Goal: Find contact information: Find contact information

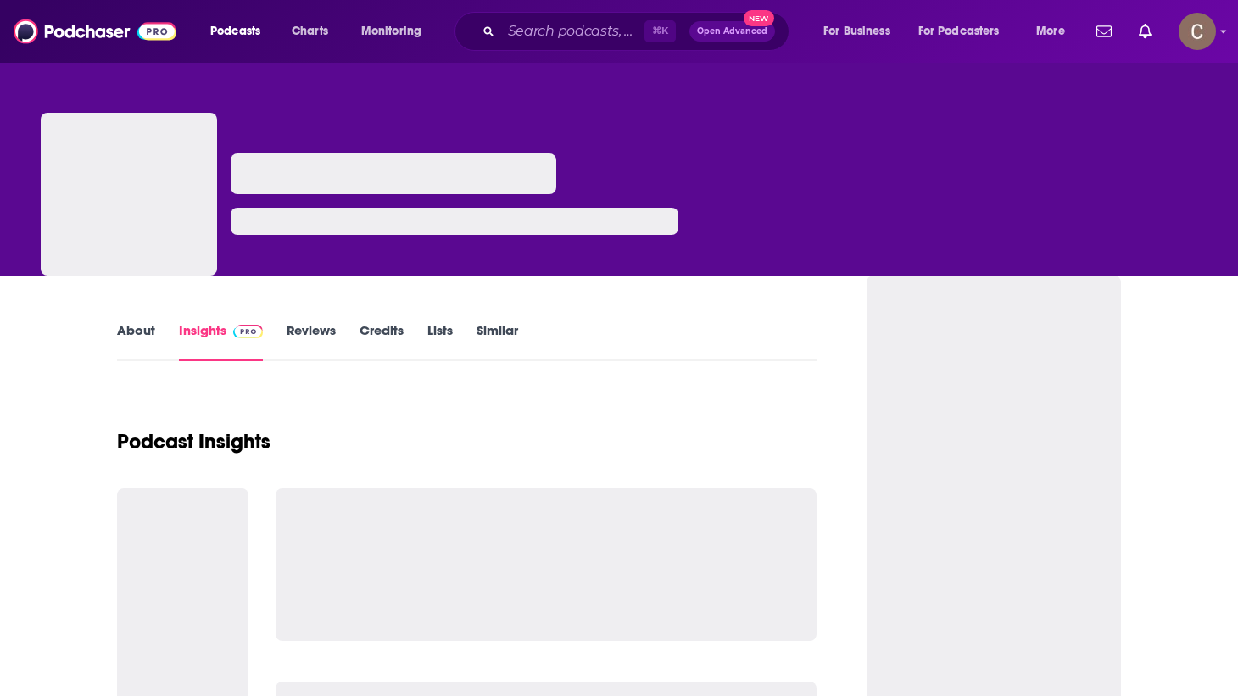
click at [469, 41] on div "⌘ K Open Advanced New" at bounding box center [622, 31] width 335 height 39
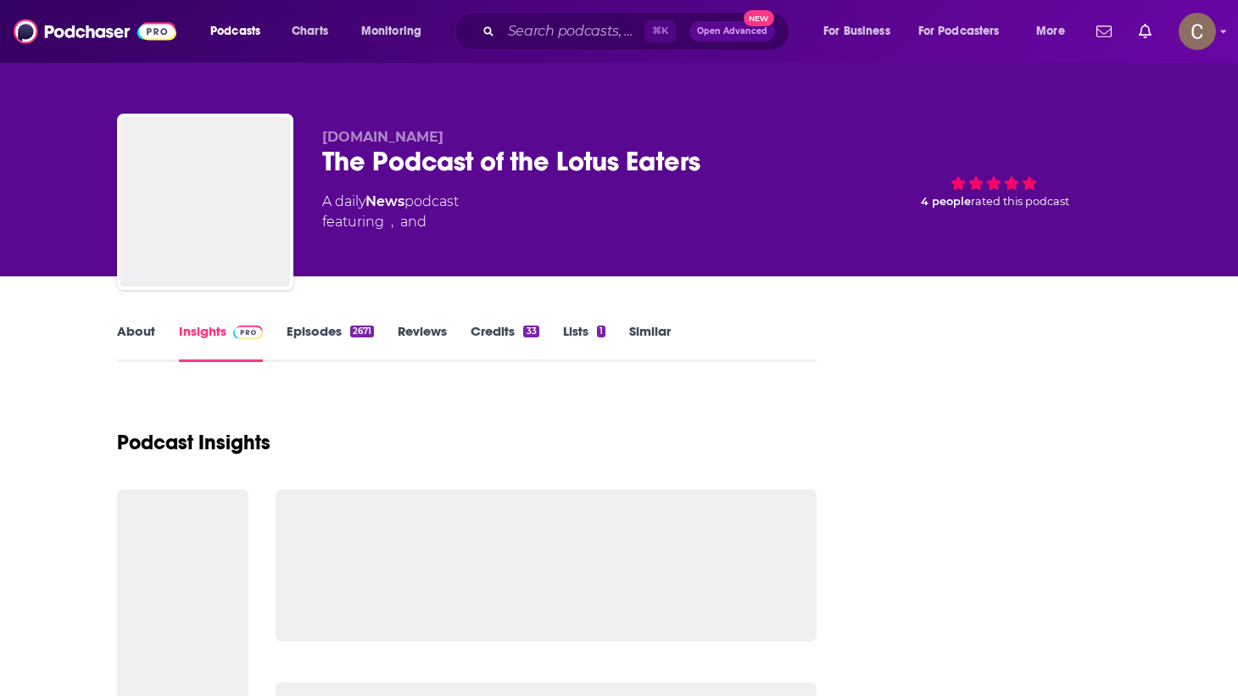
click at [551, 45] on div "⌘ K Open Advanced New" at bounding box center [622, 31] width 335 height 39
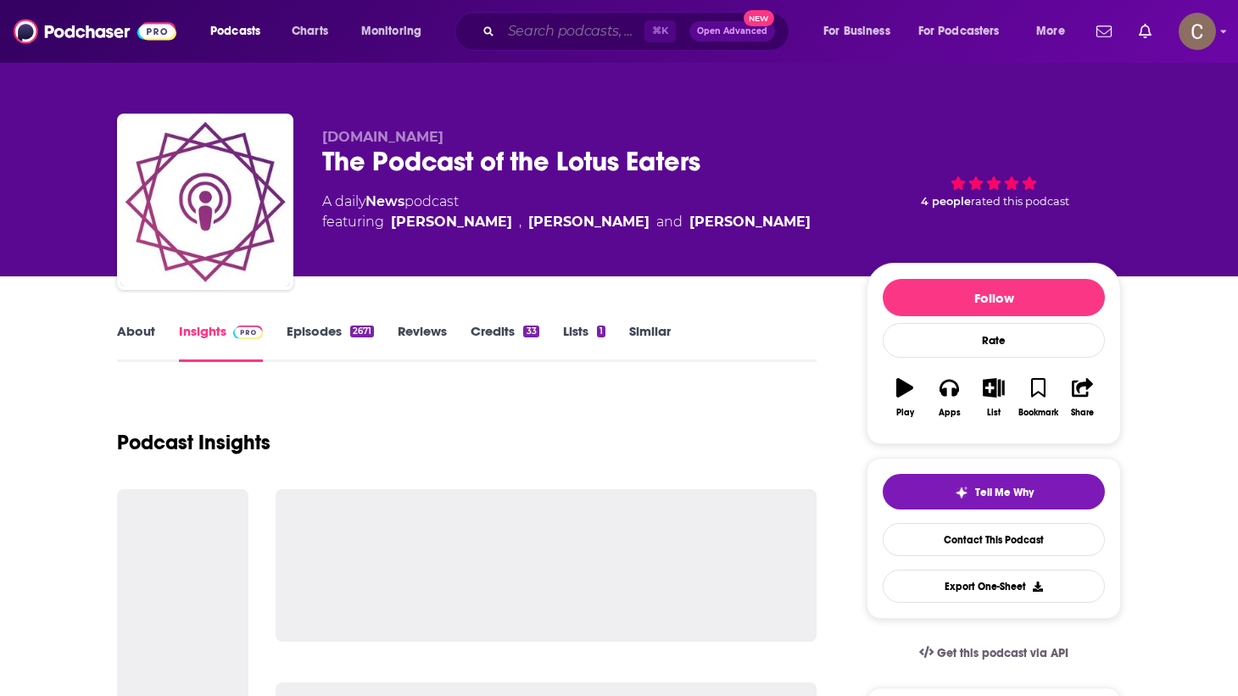
click at [553, 41] on input "Search podcasts, credits, & more..." at bounding box center [572, 31] width 143 height 27
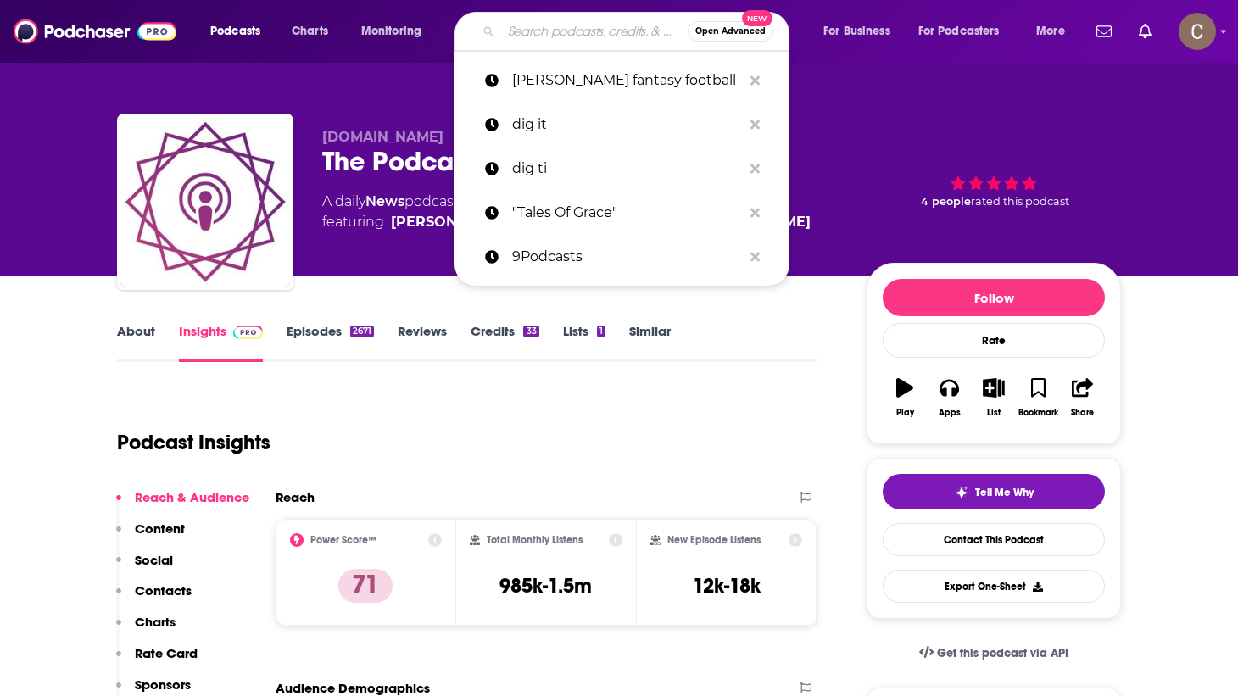
type input "p"
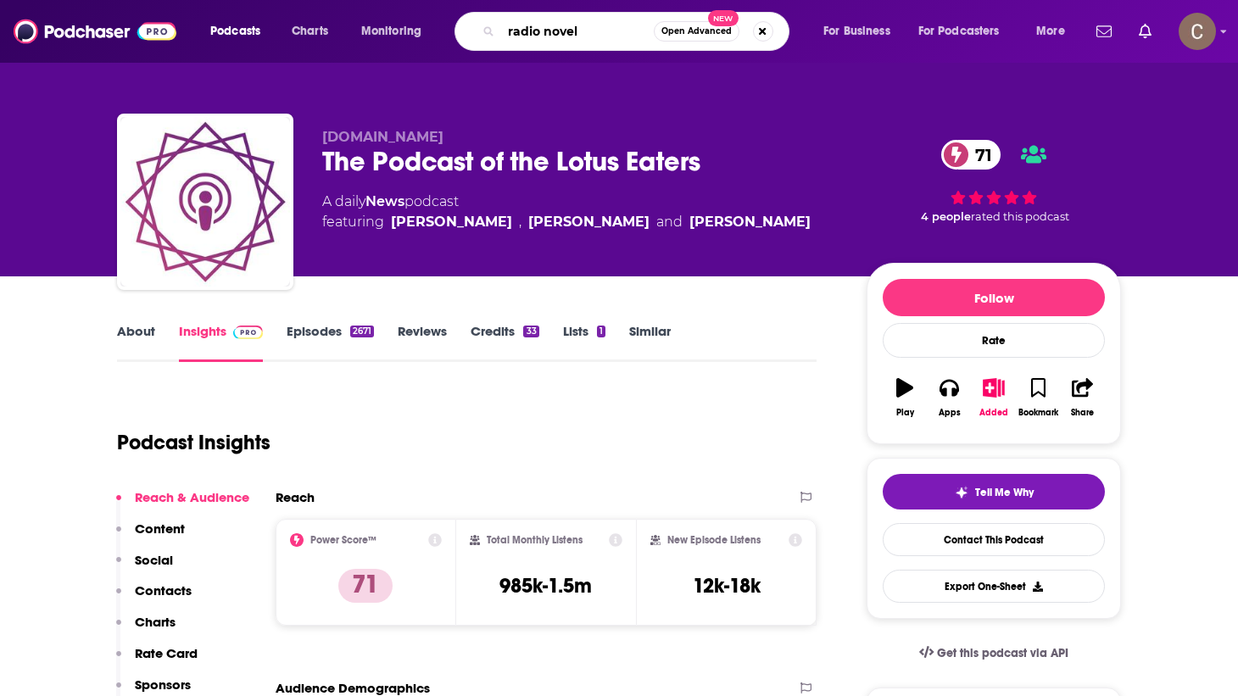
type input "radio novelo"
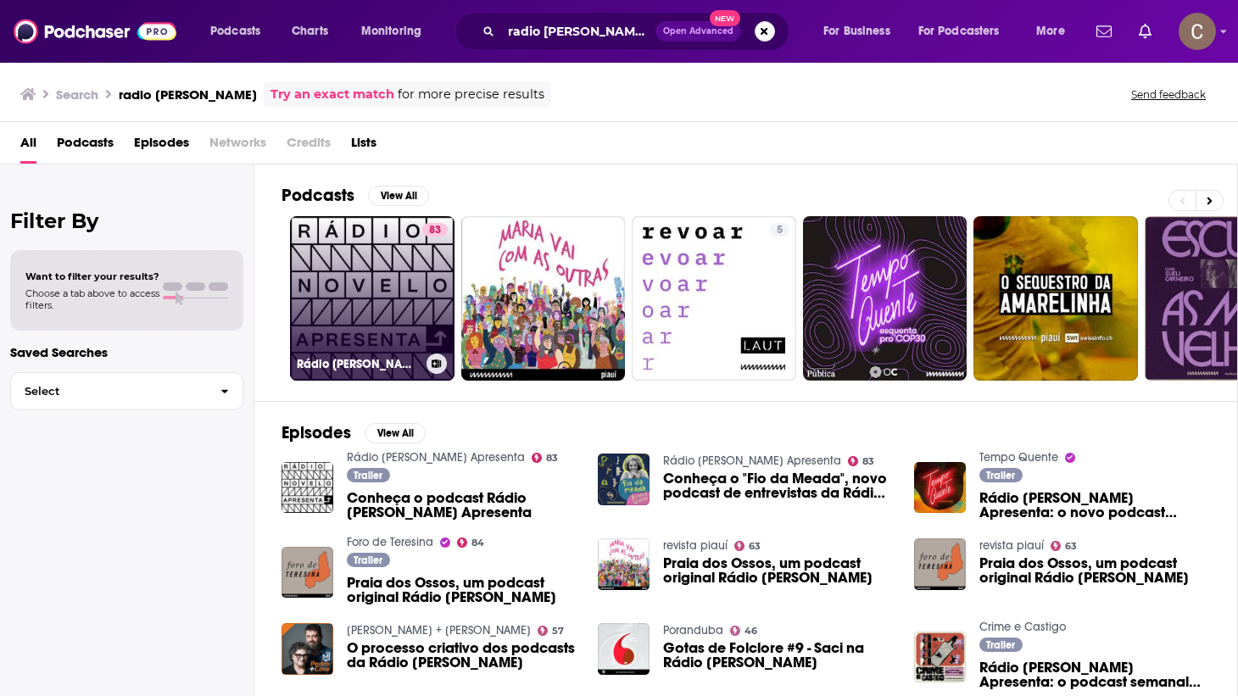
click at [368, 349] on link "83 Rádio Novelo Apresenta" at bounding box center [372, 298] width 165 height 165
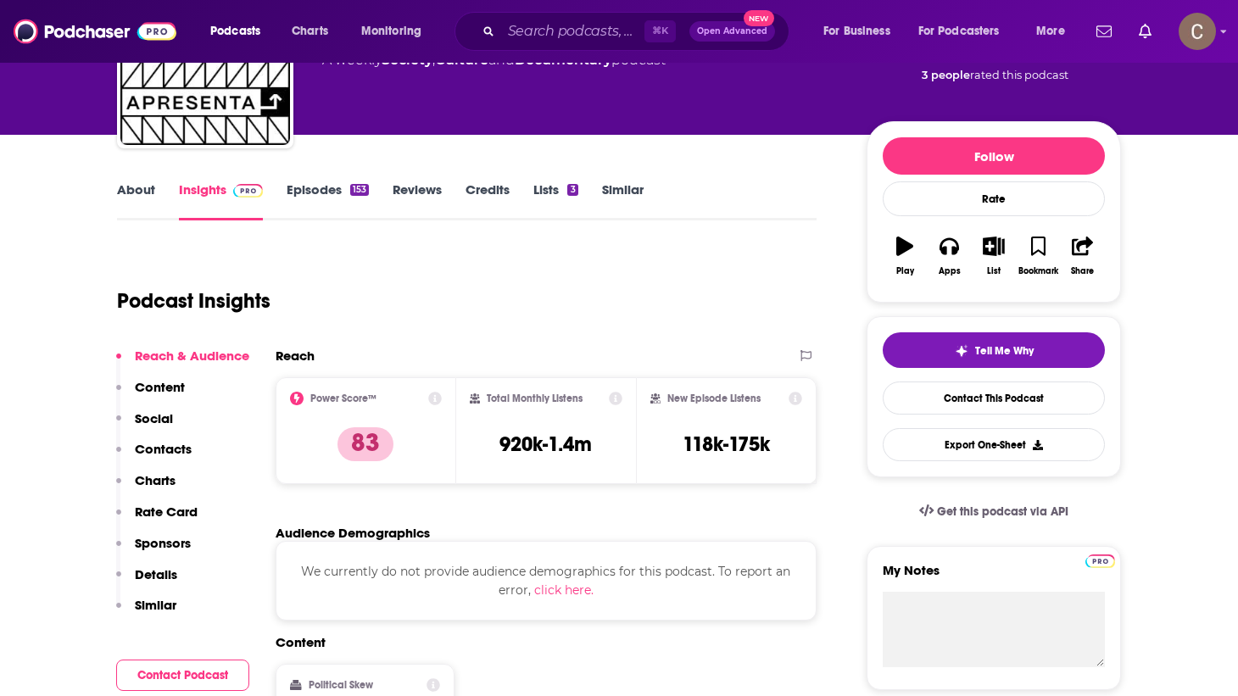
scroll to position [146, 0]
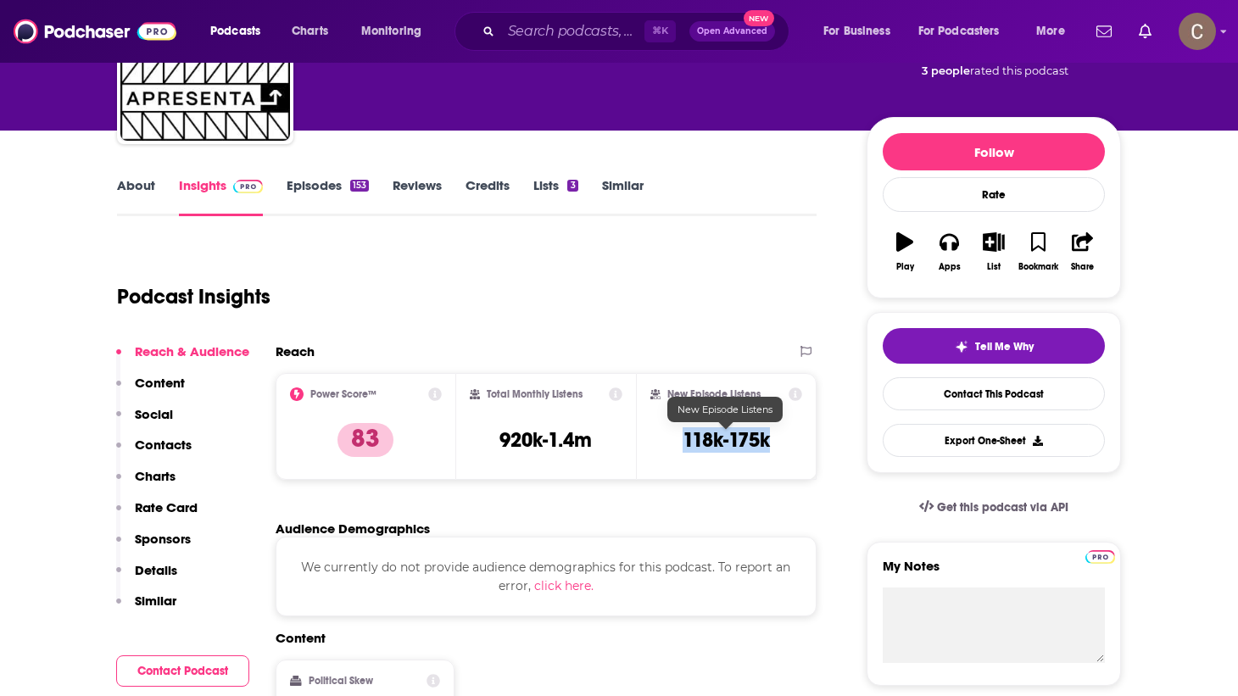
drag, startPoint x: 669, startPoint y: 437, endPoint x: 811, endPoint y: 475, distance: 146.7
click at [811, 475] on div "New Episode Listens 118k-175k" at bounding box center [726, 426] width 181 height 107
click at [762, 435] on h3 "118k-175k" at bounding box center [726, 439] width 87 height 25
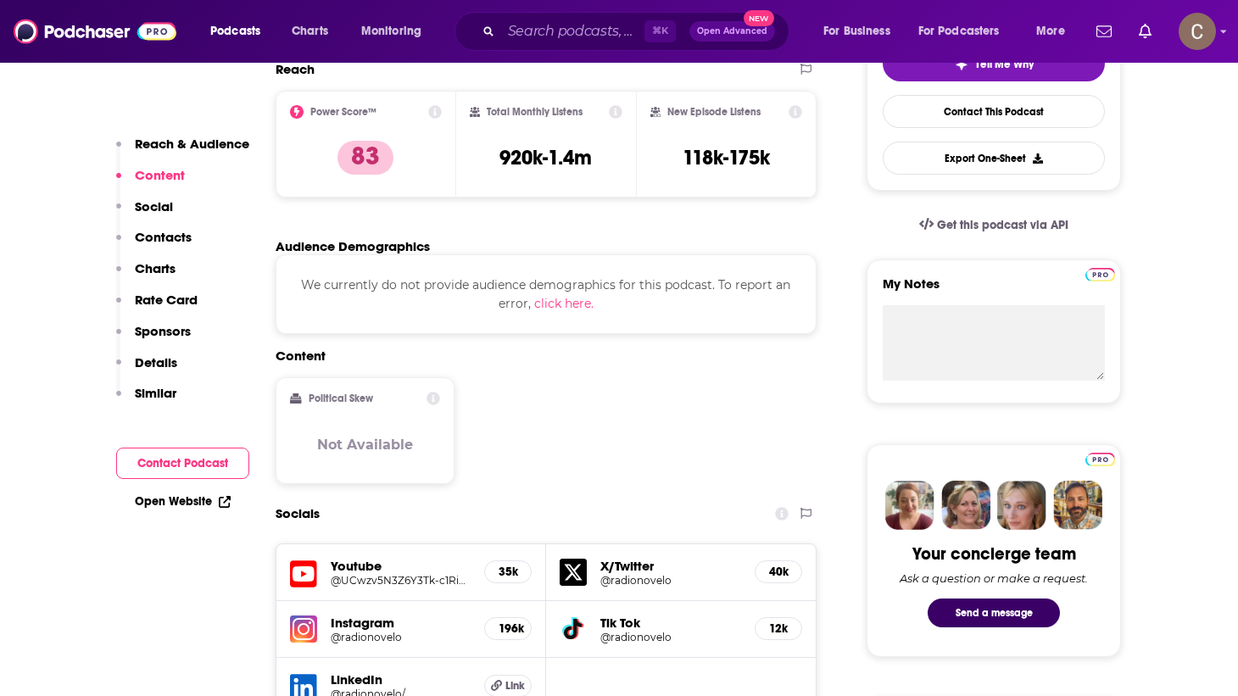
scroll to position [471, 0]
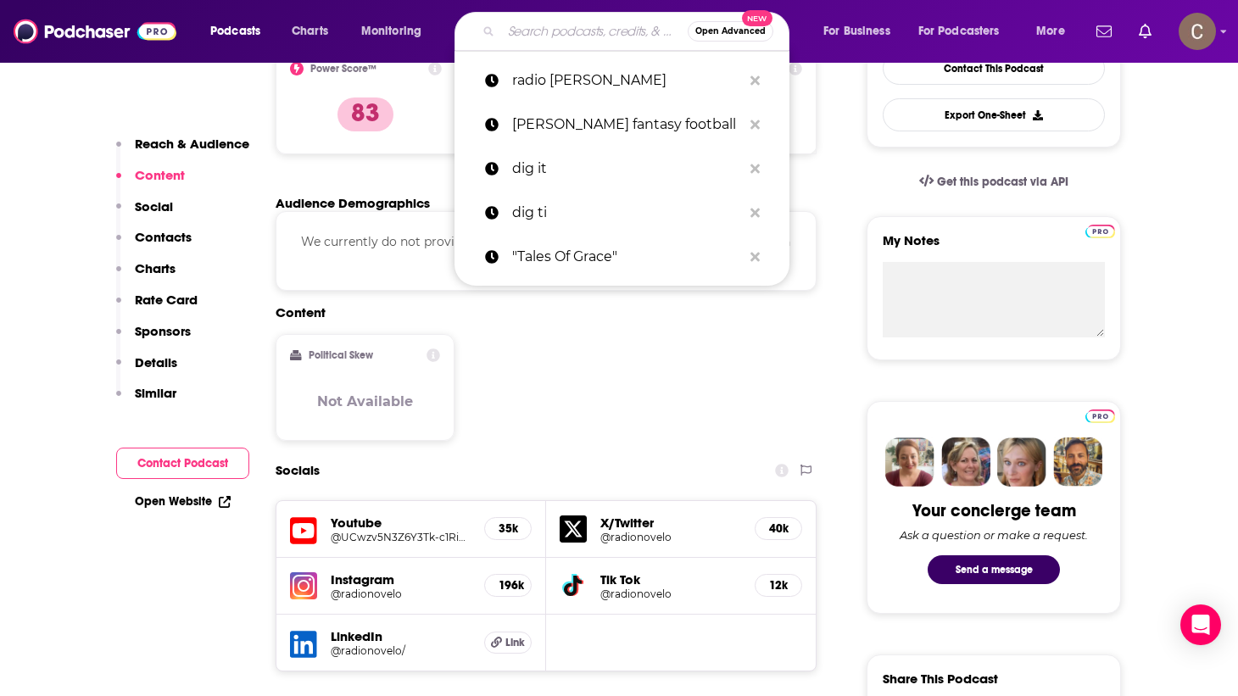
click at [526, 23] on input "Search podcasts, credits, & more..." at bounding box center [594, 31] width 187 height 27
paste input "Deep Dive with Ali Abdaal"
type input "Deep Dive with Ali Abdaal"
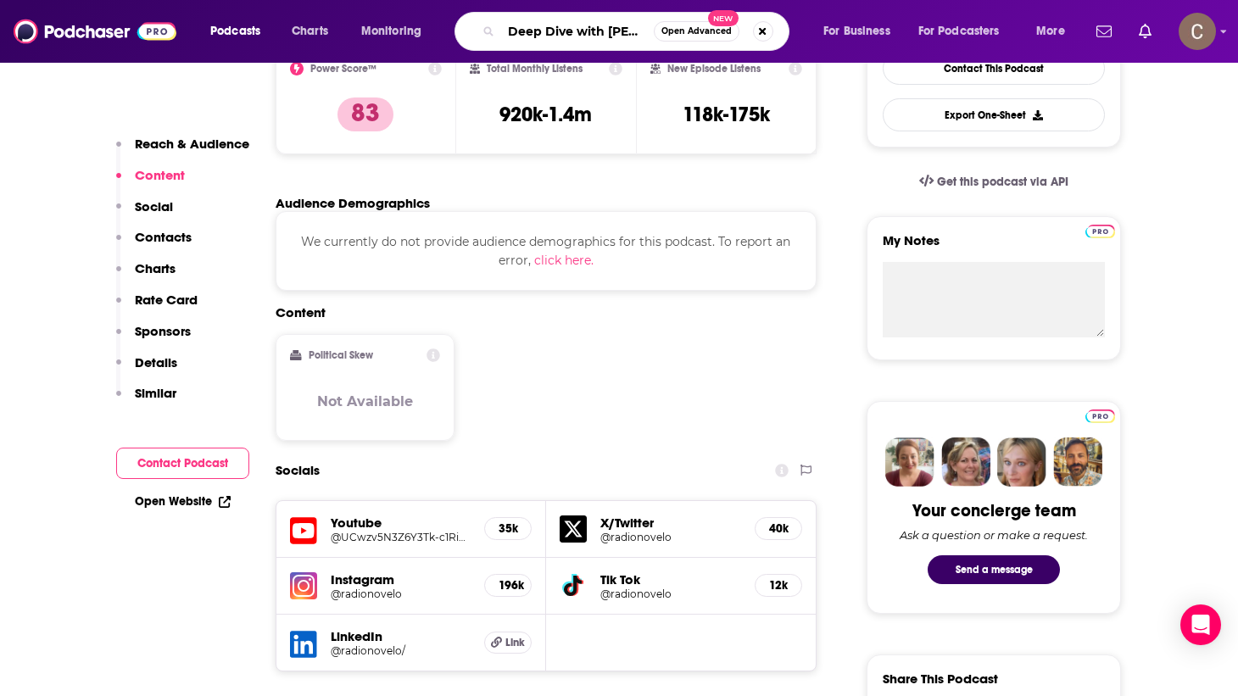
scroll to position [0, 23]
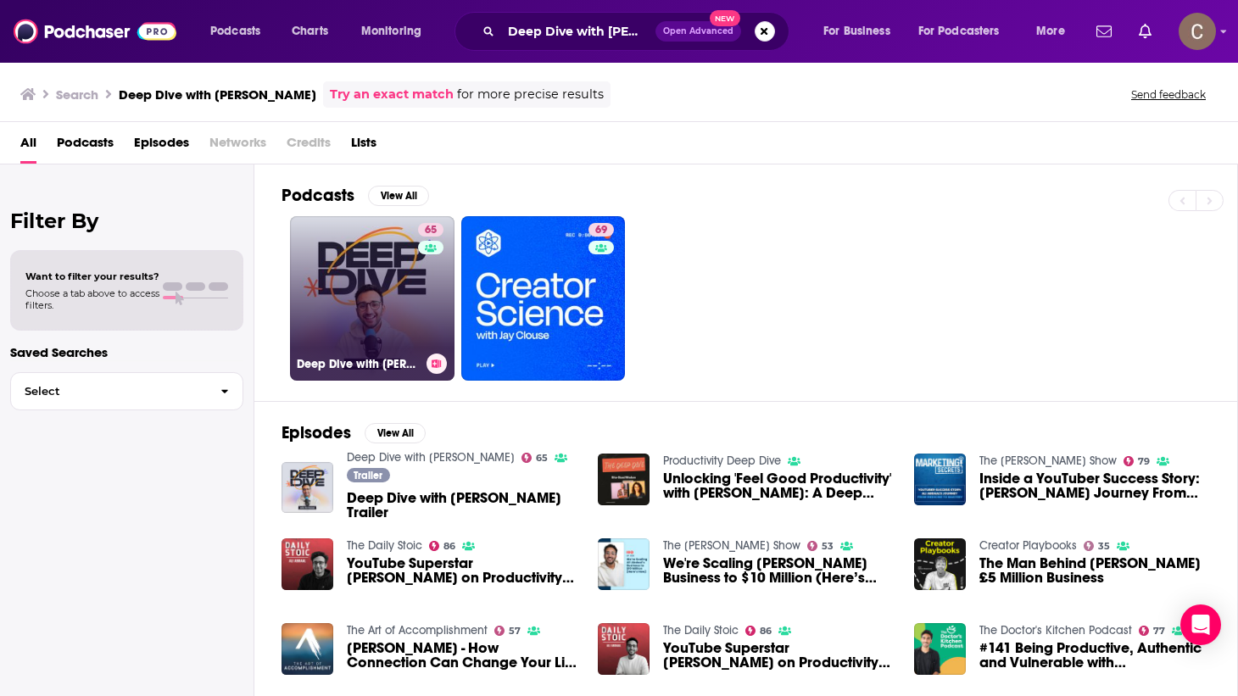
click at [398, 312] on link "65 Deep Dive with Ali Abdaal" at bounding box center [372, 298] width 165 height 165
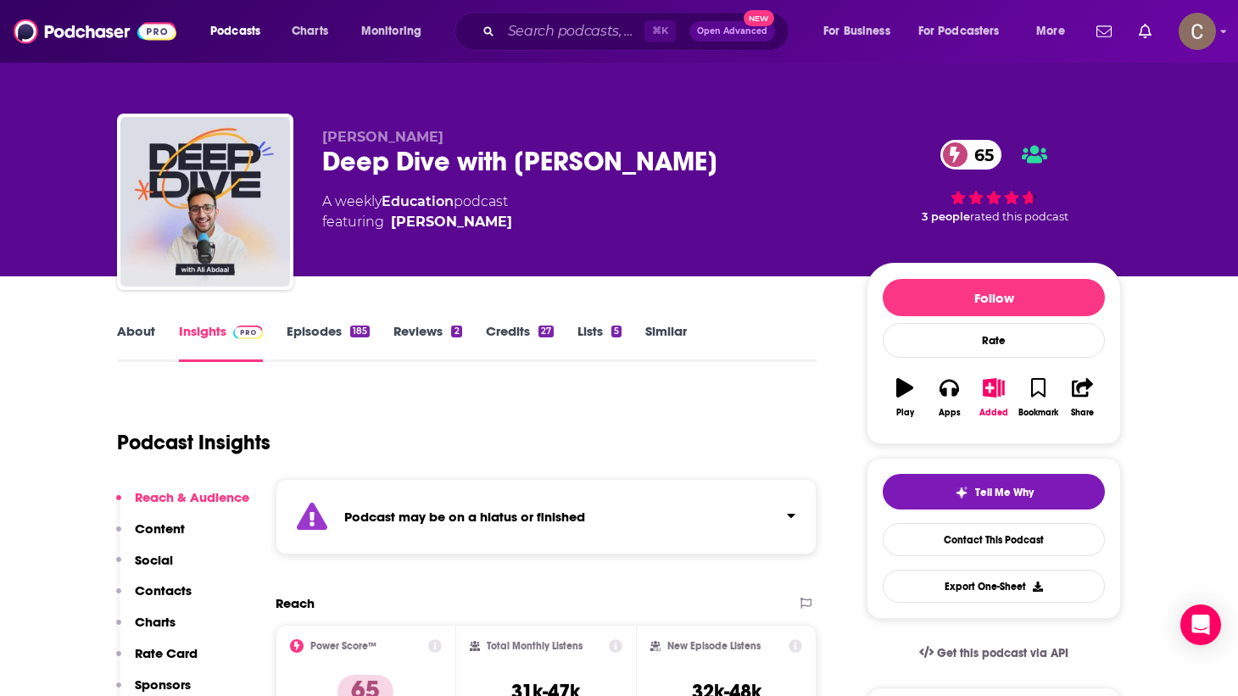
click at [689, 538] on div "Podcast may be on a hiatus or finished" at bounding box center [546, 516] width 541 height 75
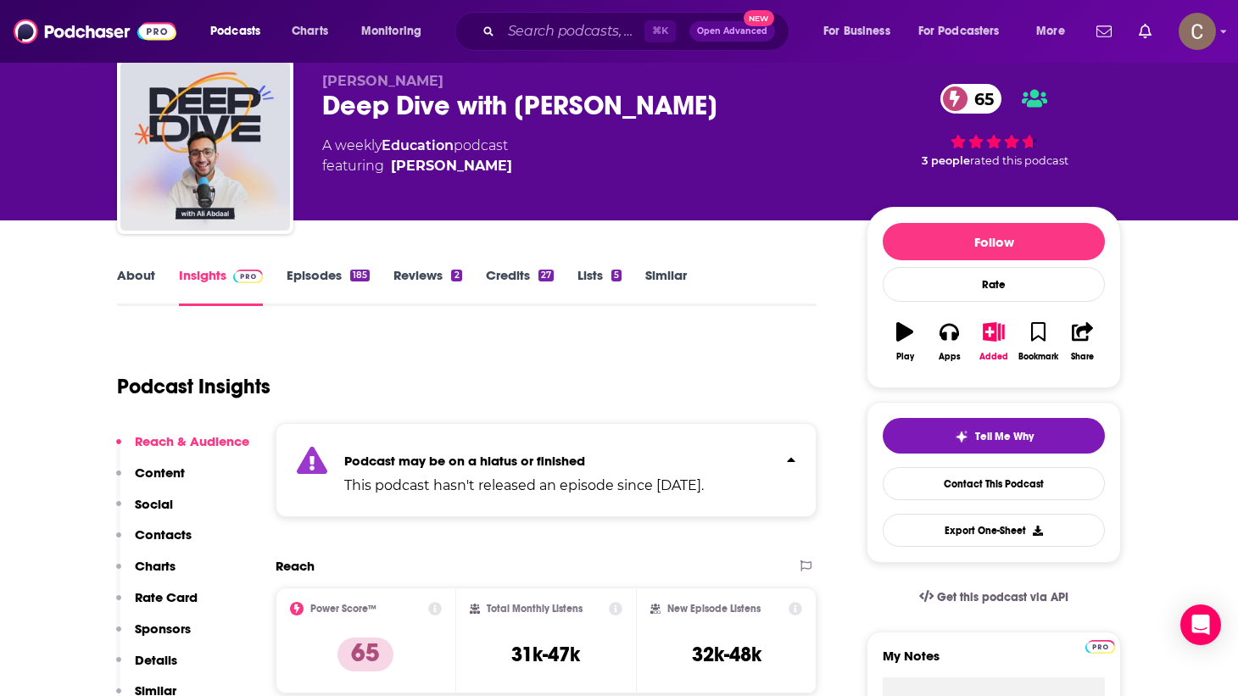
scroll to position [59, 0]
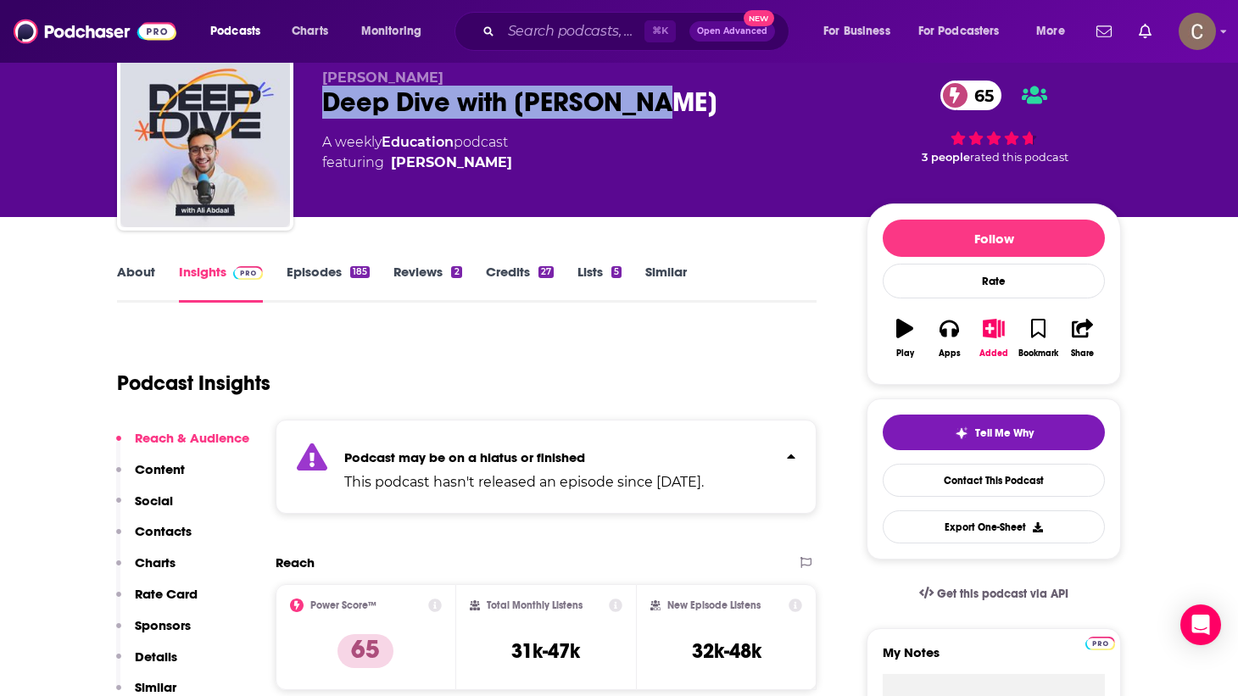
drag, startPoint x: 697, startPoint y: 105, endPoint x: 322, endPoint y: 103, distance: 374.8
click at [322, 103] on div "Deep Dive with Ali Abdaal 65" at bounding box center [580, 102] width 517 height 33
copy h2 "Deep Dive with Ali Abdaal"
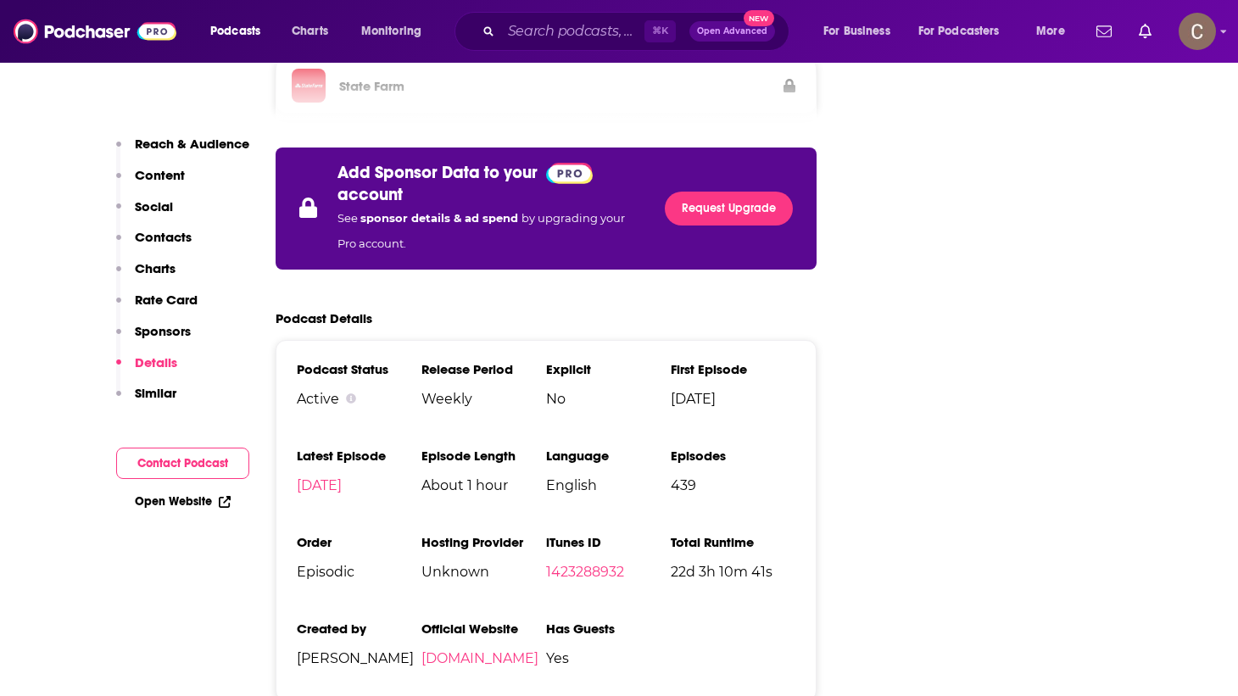
scroll to position [3268, 0]
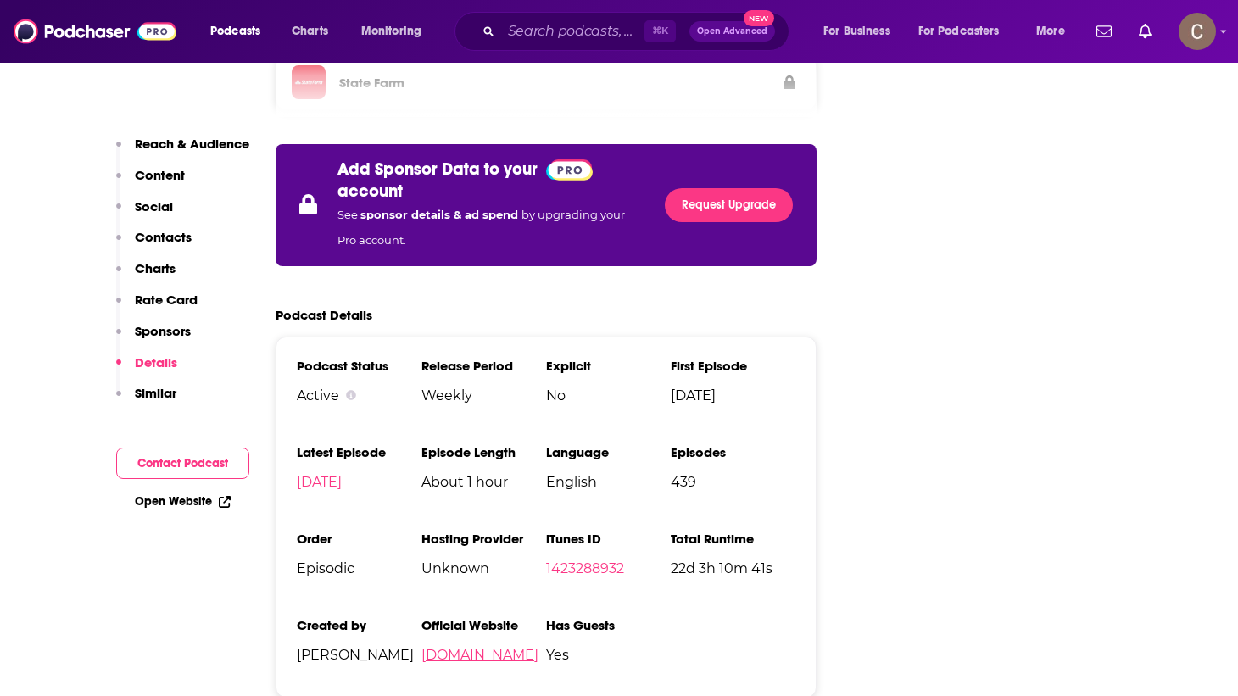
click at [456, 647] on link "sqpn.com" at bounding box center [479, 655] width 117 height 16
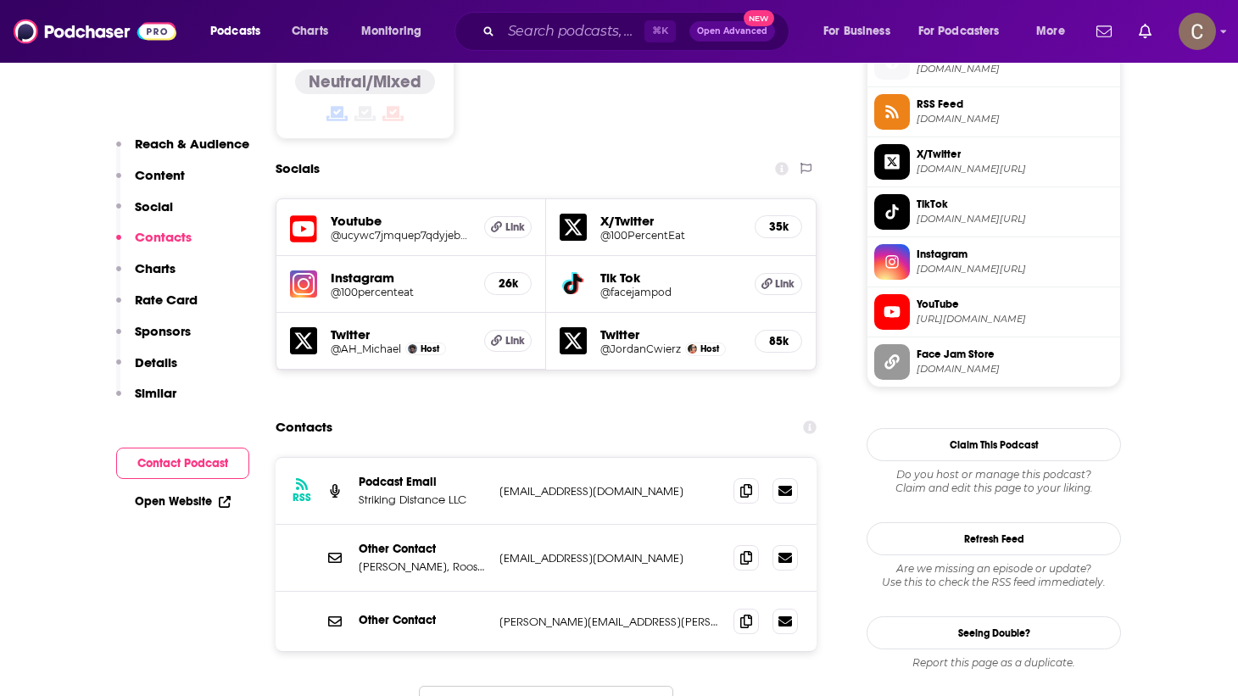
scroll to position [1403, 0]
click at [594, 483] on p "100percenteat@gmail.com" at bounding box center [609, 490] width 220 height 14
copy div "100percenteat@gmail.com 100percenteat@gmail.com"
